Goal: Find specific page/section: Find specific page/section

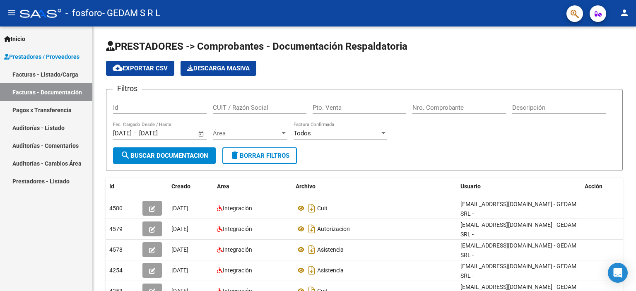
click at [33, 72] on link "Facturas - Listado/Carga" at bounding box center [46, 74] width 92 height 18
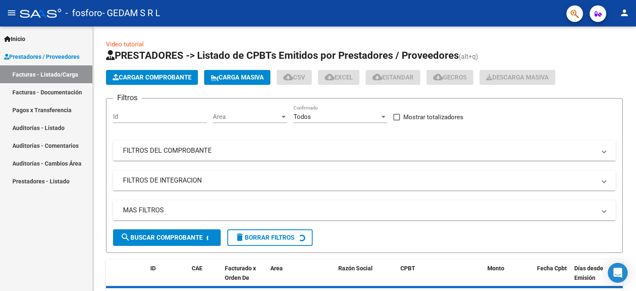
click at [47, 110] on link "Pagos x Transferencia" at bounding box center [46, 110] width 92 height 18
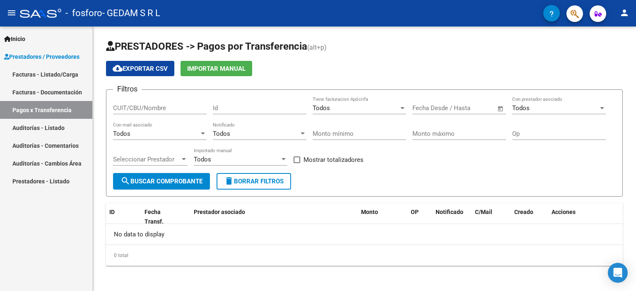
click at [31, 110] on link "Pagos x Transferencia" at bounding box center [46, 110] width 92 height 18
click at [48, 72] on link "Facturas - Listado/Carga" at bounding box center [46, 74] width 92 height 18
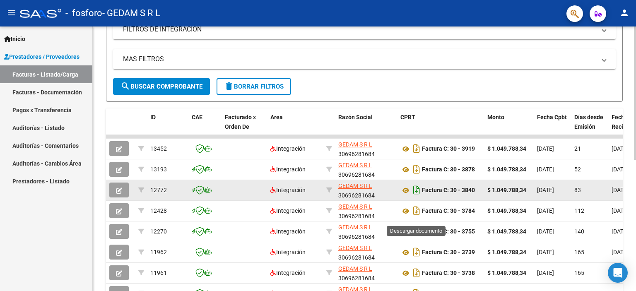
scroll to position [166, 0]
